Goal: Task Accomplishment & Management: Manage account settings

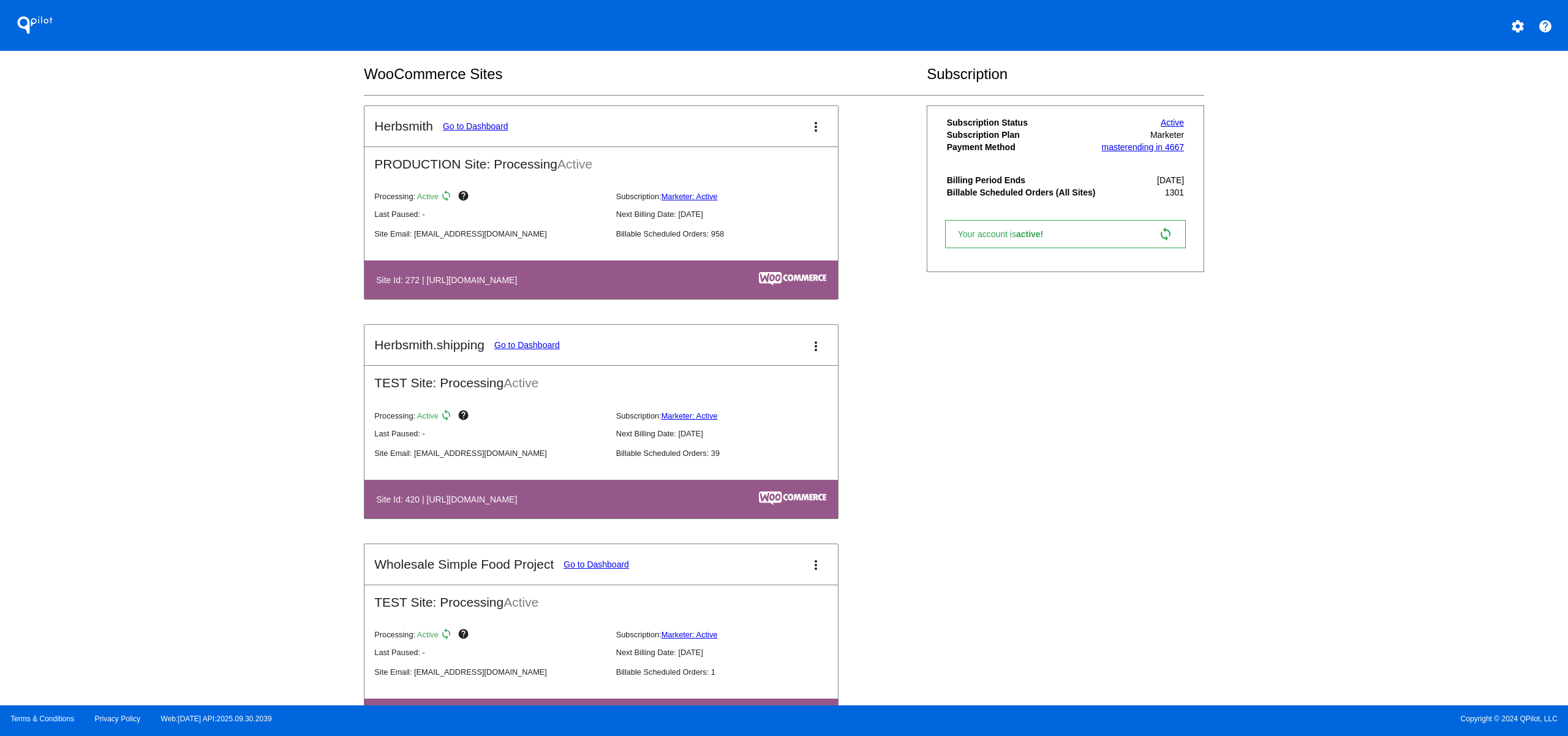
scroll to position [222, 0]
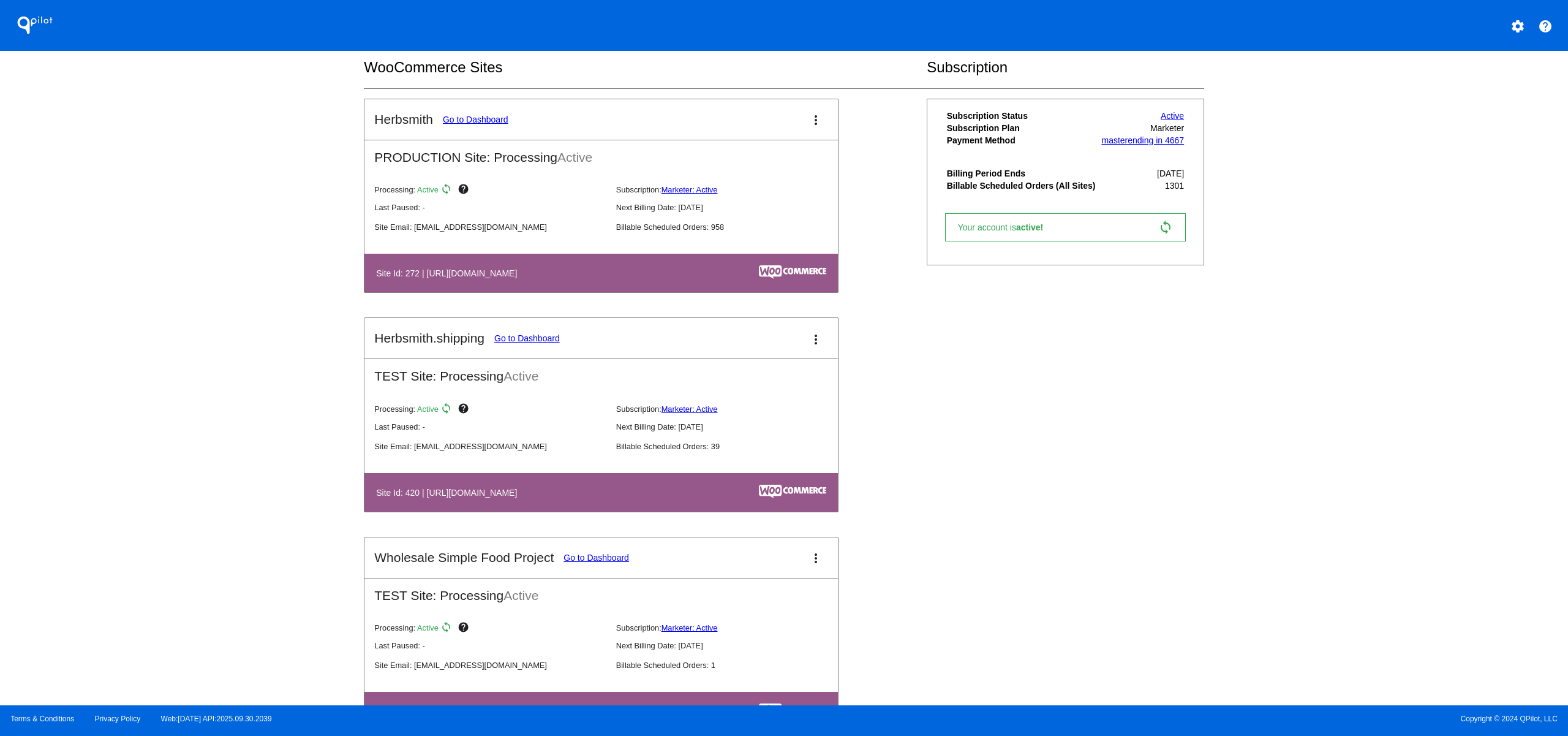
click at [1036, 184] on th "Billable Scheduled Orders (All Sites)" at bounding box center [1022, 185] width 153 height 11
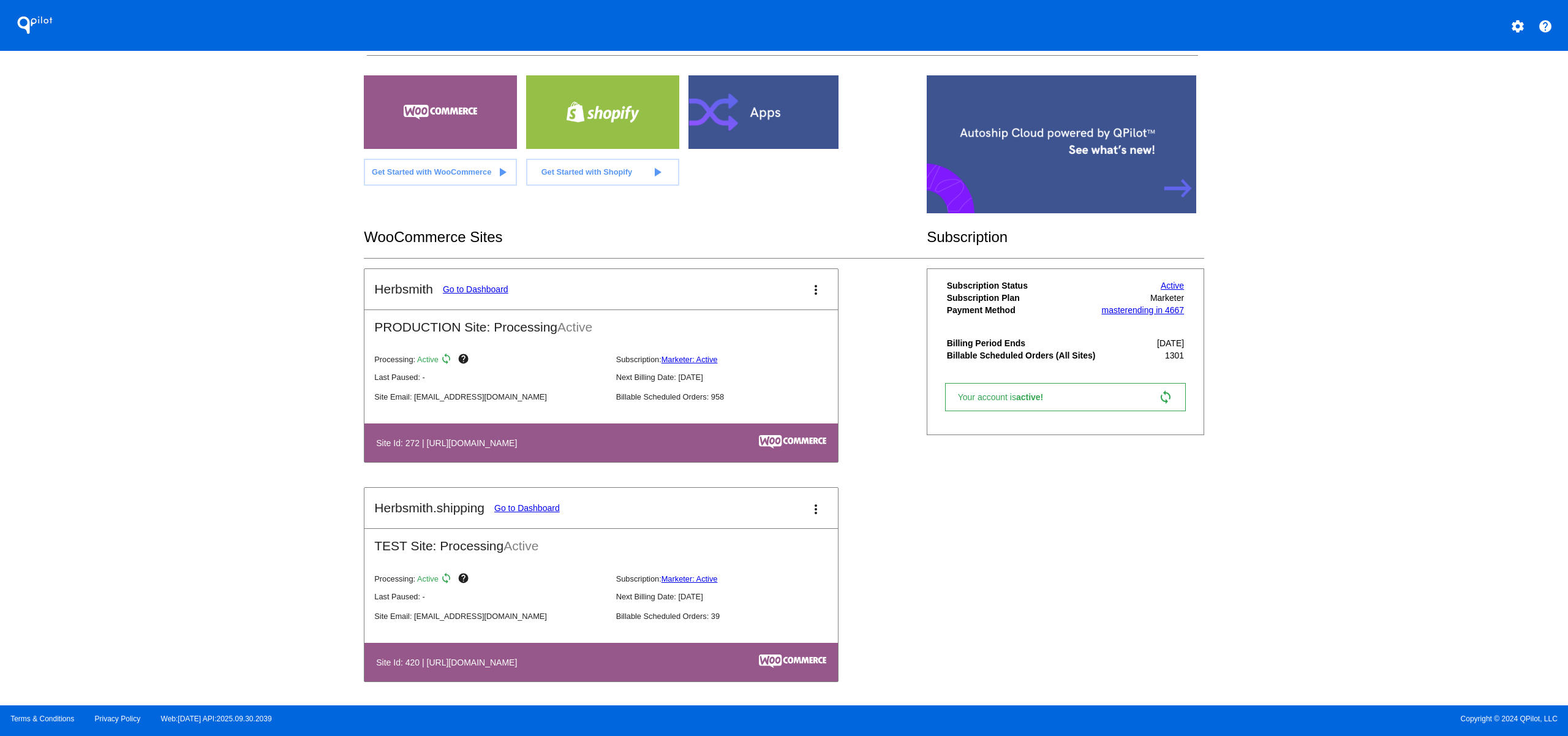
scroll to position [0, 0]
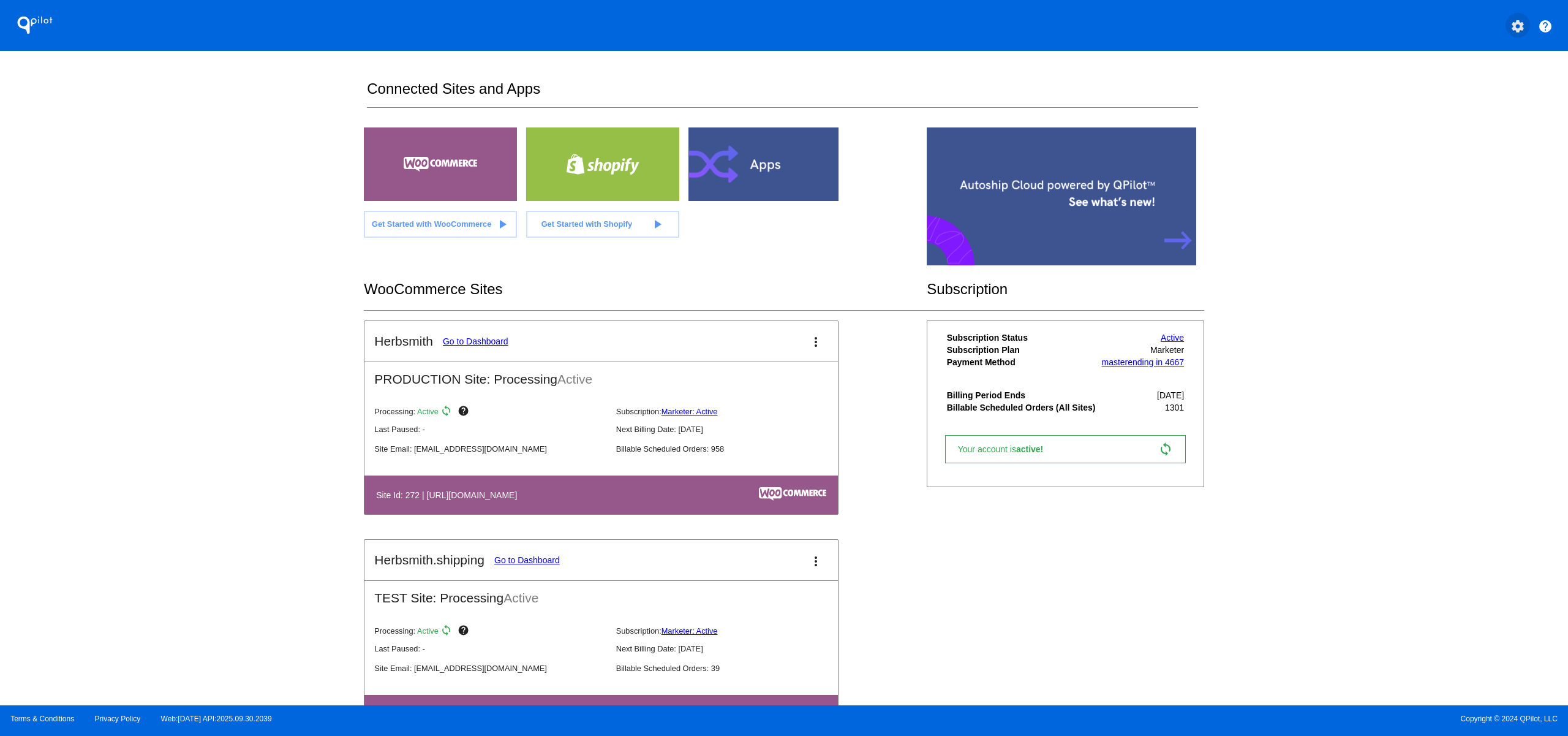
click at [1519, 34] on button "settings" at bounding box center [1517, 25] width 25 height 25
click at [1488, 31] on span "My Account" at bounding box center [1475, 32] width 51 height 10
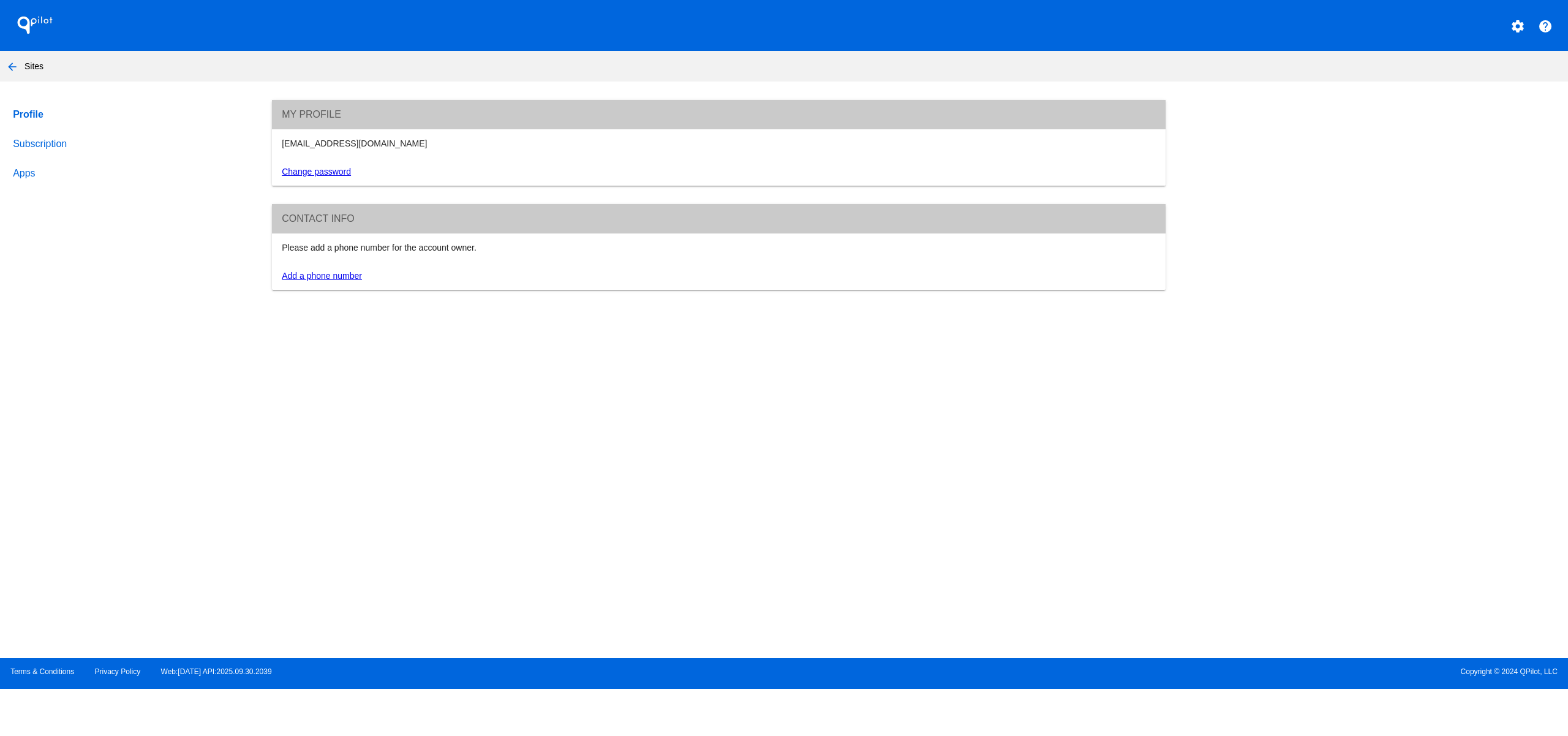
click at [49, 144] on link "Subscription" at bounding box center [130, 143] width 241 height 29
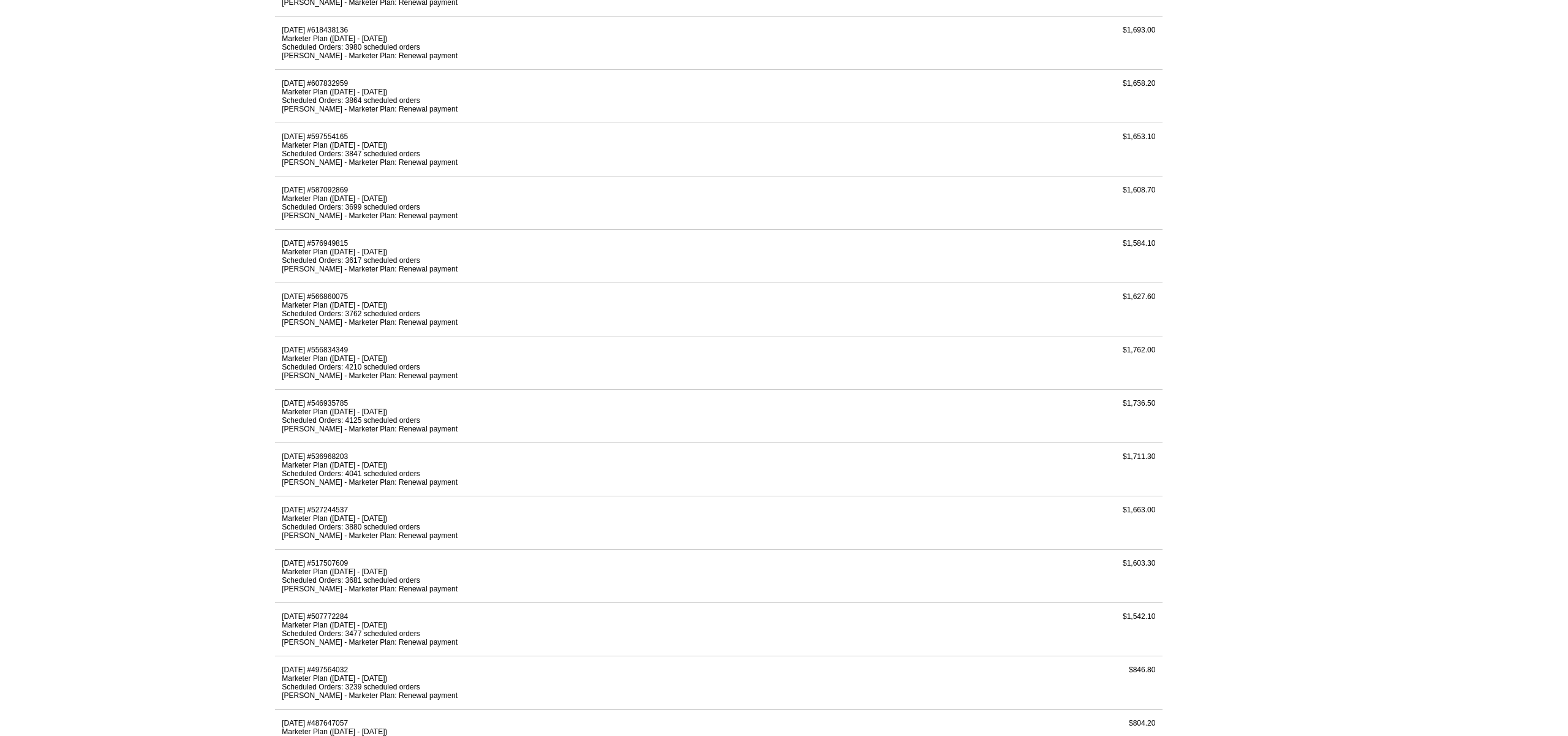
scroll to position [293, 0]
